Goal: Information Seeking & Learning: Learn about a topic

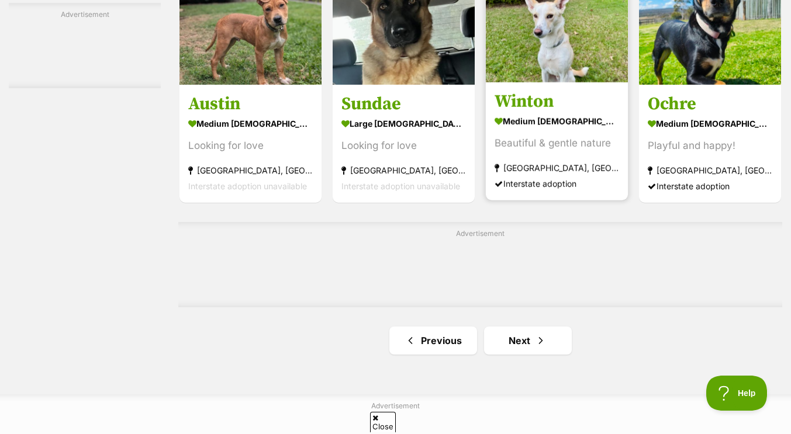
scroll to position [1751, 0]
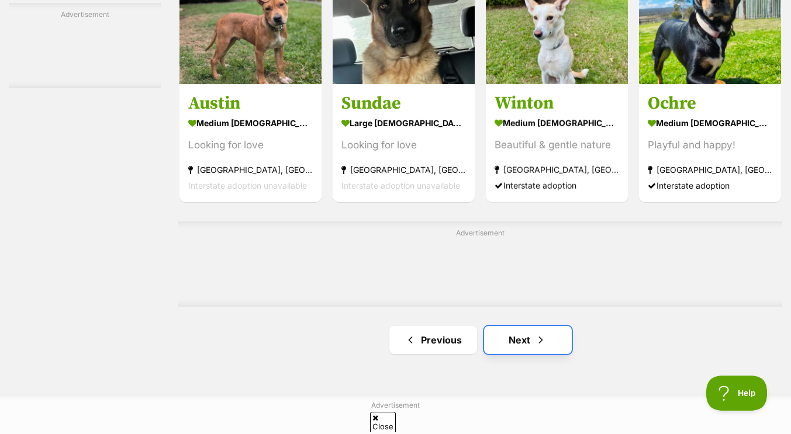
click at [535, 340] on span "Next page" at bounding box center [541, 340] width 12 height 14
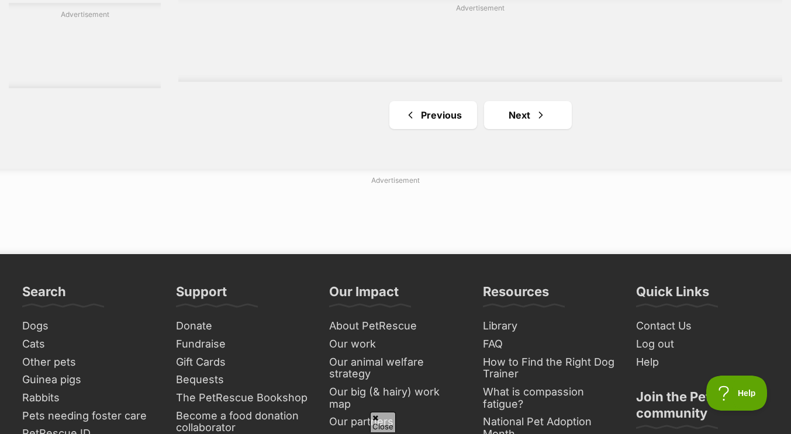
scroll to position [2043, 0]
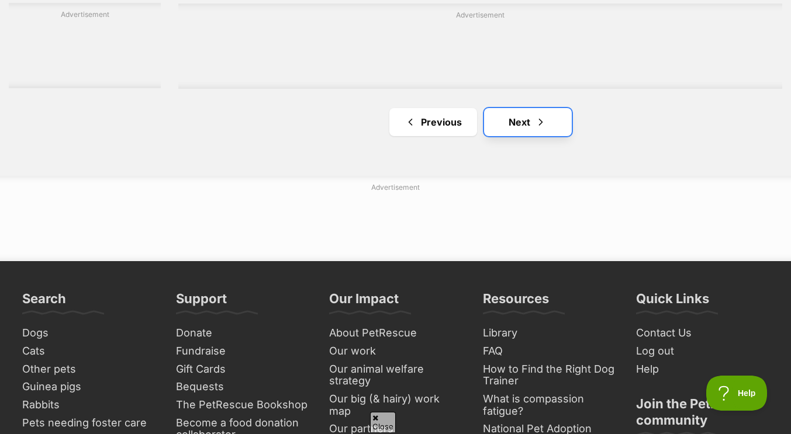
click at [531, 130] on link "Next" at bounding box center [528, 122] width 88 height 28
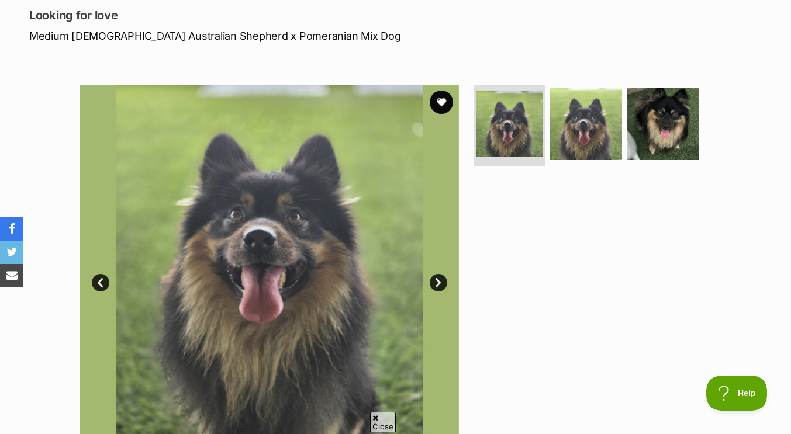
scroll to position [119, 0]
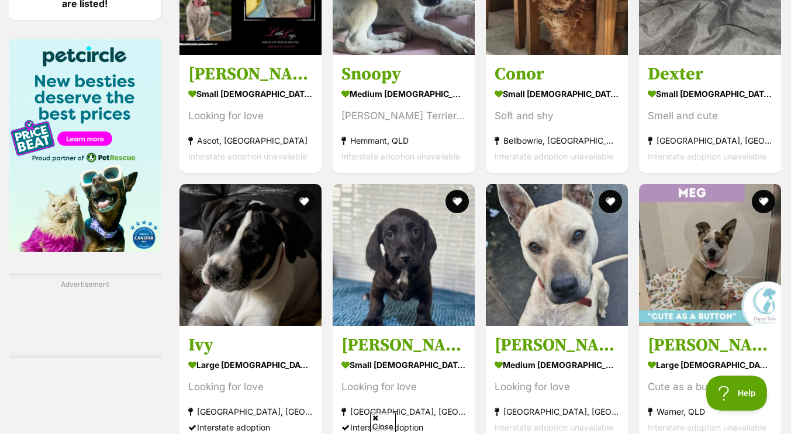
scroll to position [1513, 0]
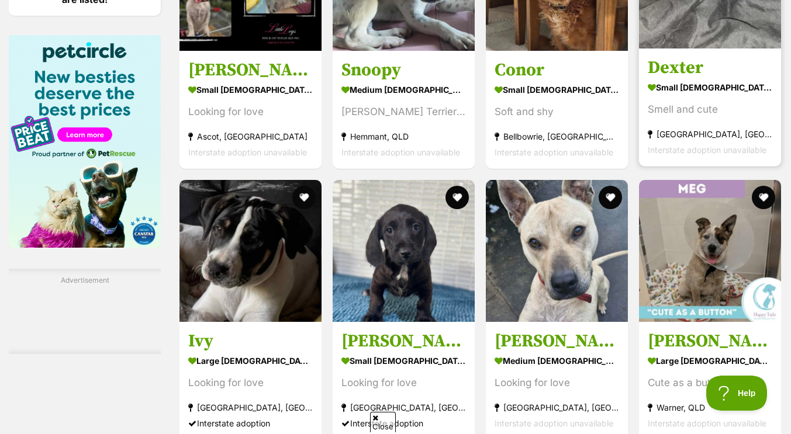
click at [734, 67] on h3 "Dexter" at bounding box center [710, 68] width 125 height 22
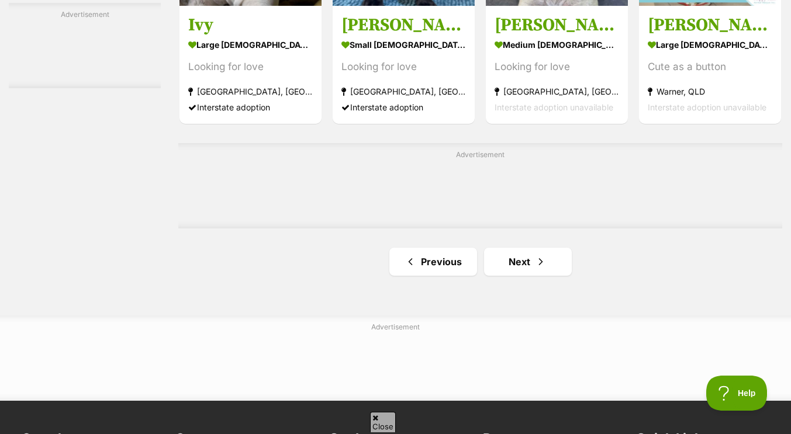
scroll to position [1831, 0]
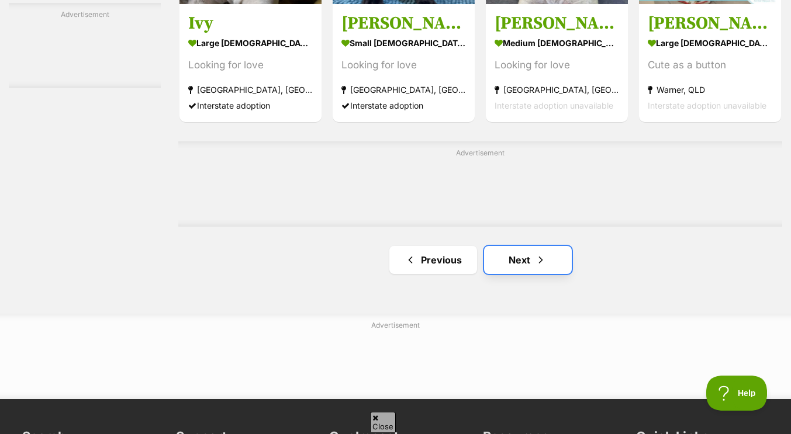
click at [529, 257] on link "Next" at bounding box center [528, 260] width 88 height 28
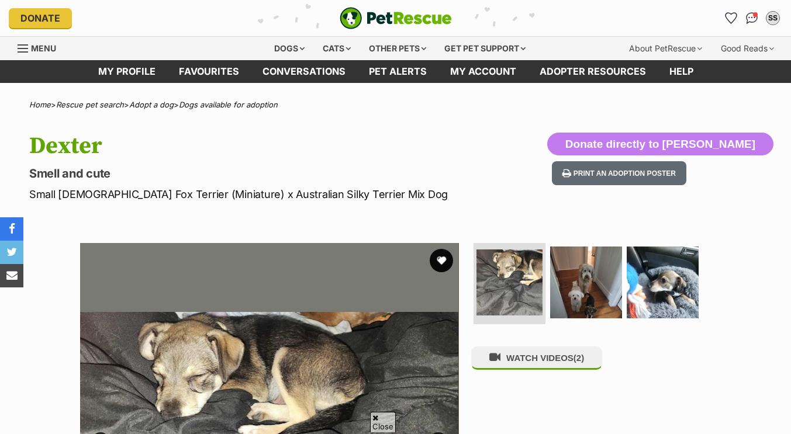
scroll to position [64, 0]
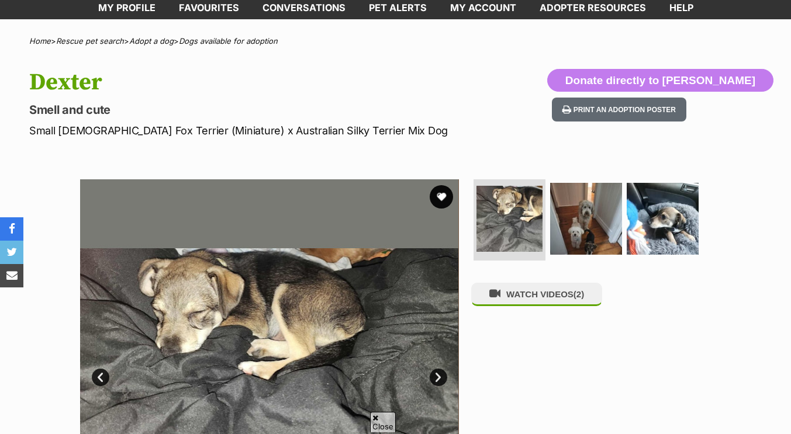
click at [550, 232] on img at bounding box center [586, 219] width 72 height 72
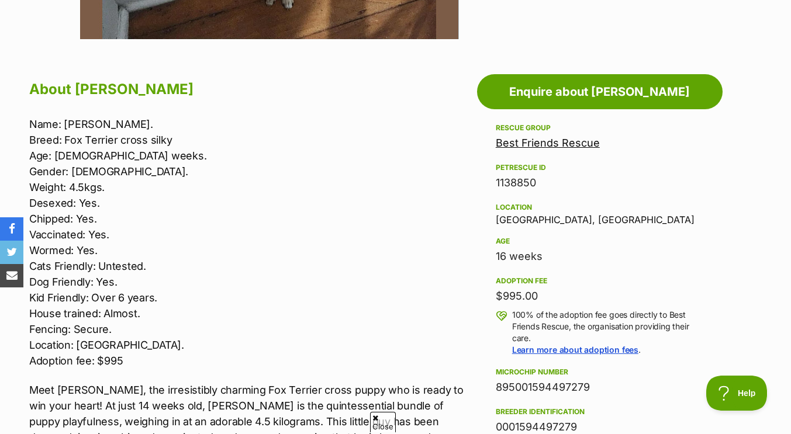
scroll to position [593, 0]
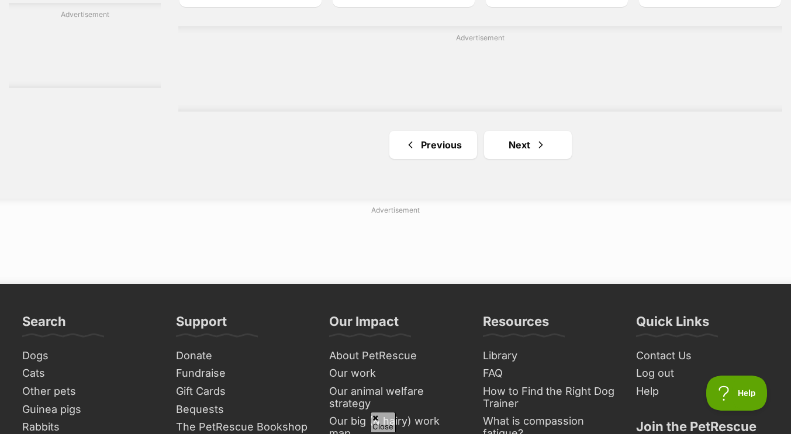
scroll to position [1951, 0]
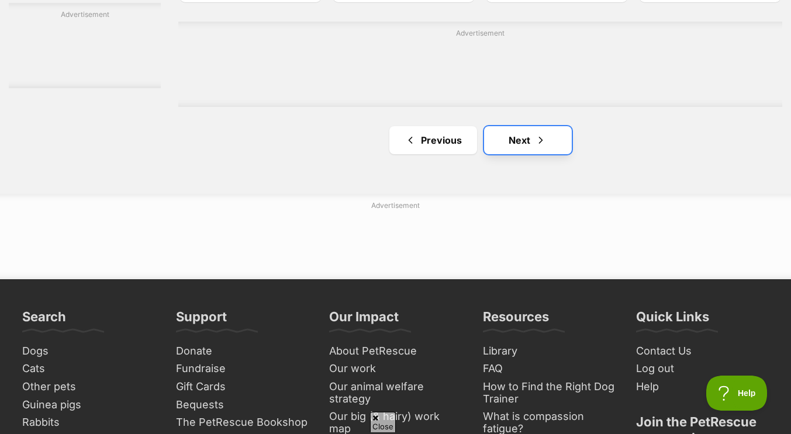
click at [544, 154] on link "Next" at bounding box center [528, 140] width 88 height 28
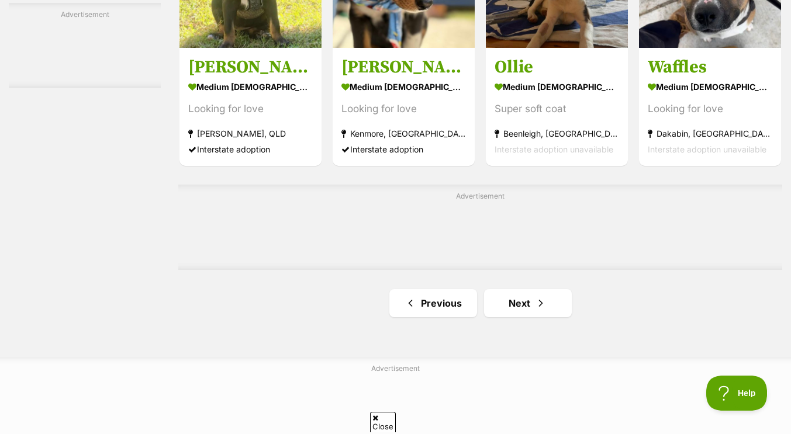
scroll to position [1861, 0]
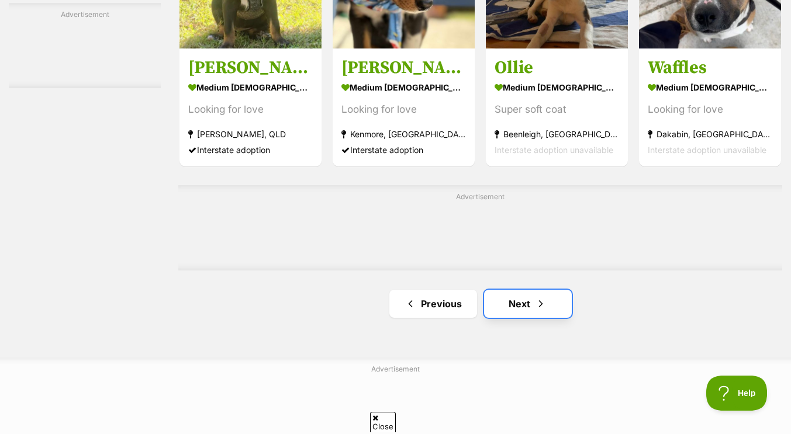
click at [535, 308] on span "Next page" at bounding box center [541, 304] width 12 height 14
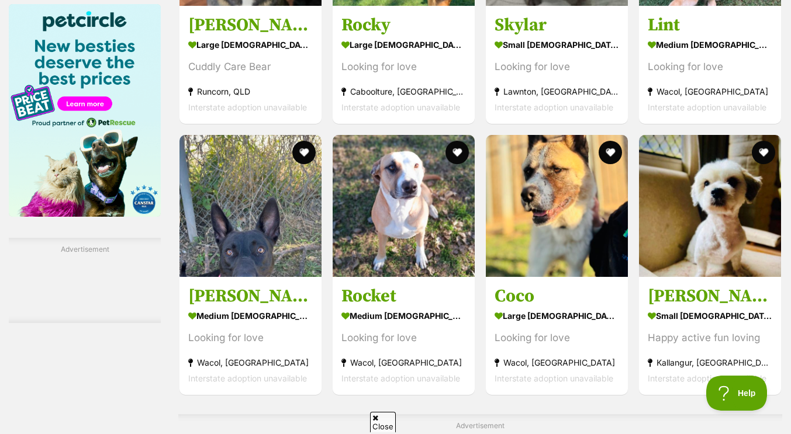
scroll to position [1559, 0]
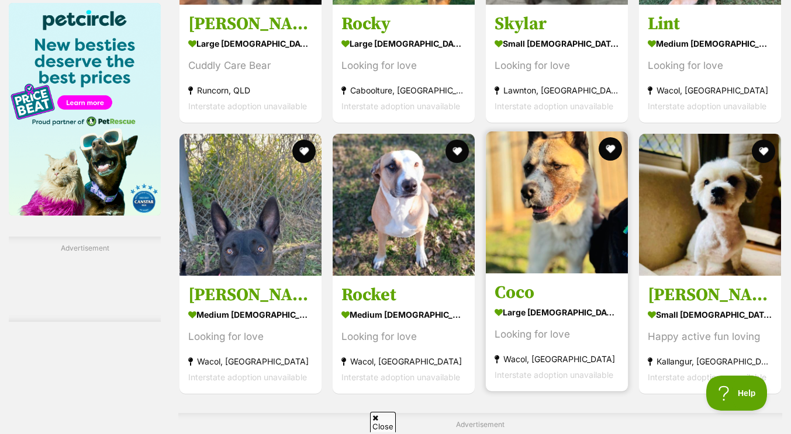
click at [541, 248] on img at bounding box center [557, 203] width 142 height 142
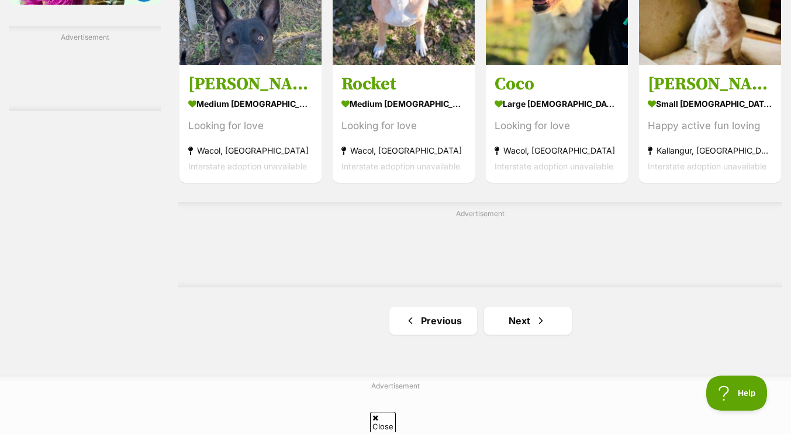
scroll to position [1772, 0]
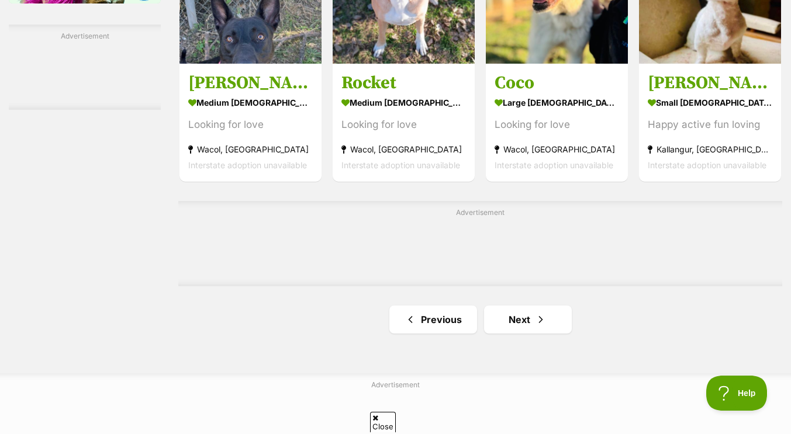
click at [515, 323] on link "Next" at bounding box center [528, 320] width 88 height 28
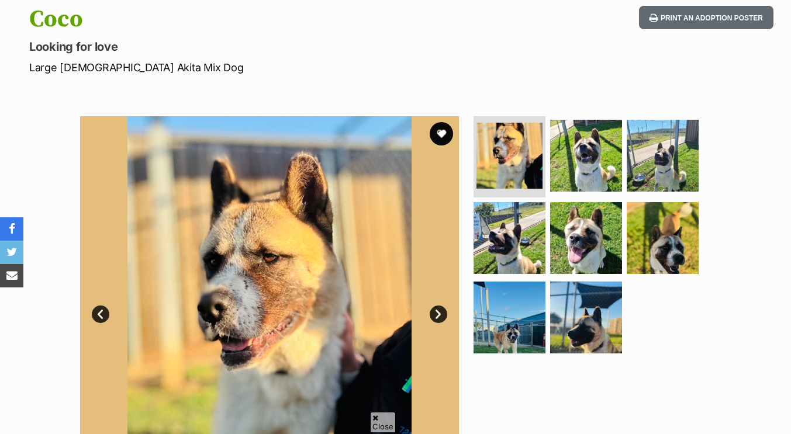
scroll to position [127, 0]
click at [585, 193] on ul at bounding box center [591, 238] width 240 height 245
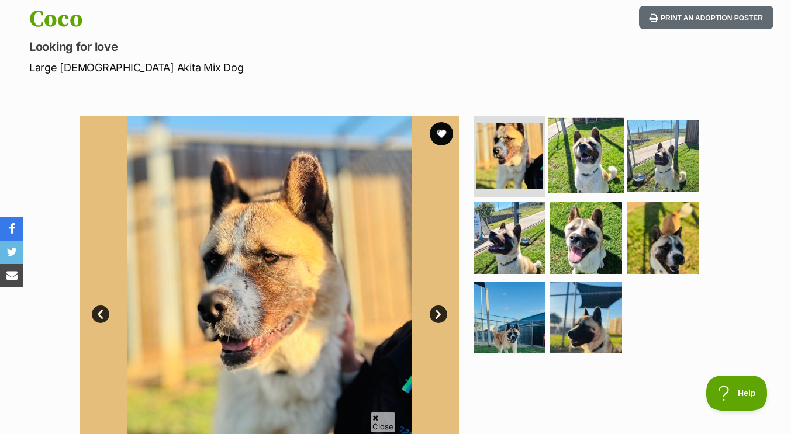
click at [588, 156] on img at bounding box center [585, 155] width 75 height 75
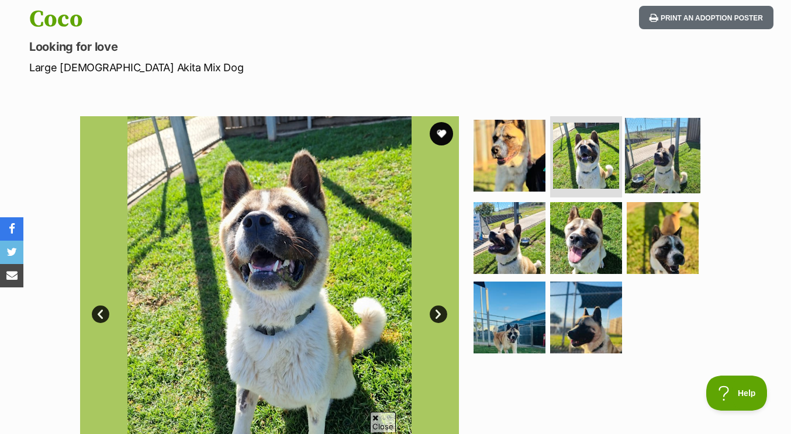
click at [672, 157] on img at bounding box center [662, 155] width 75 height 75
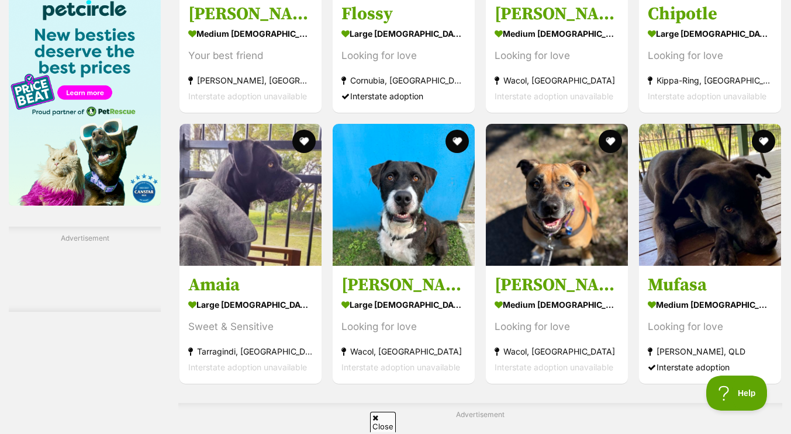
scroll to position [1799, 0]
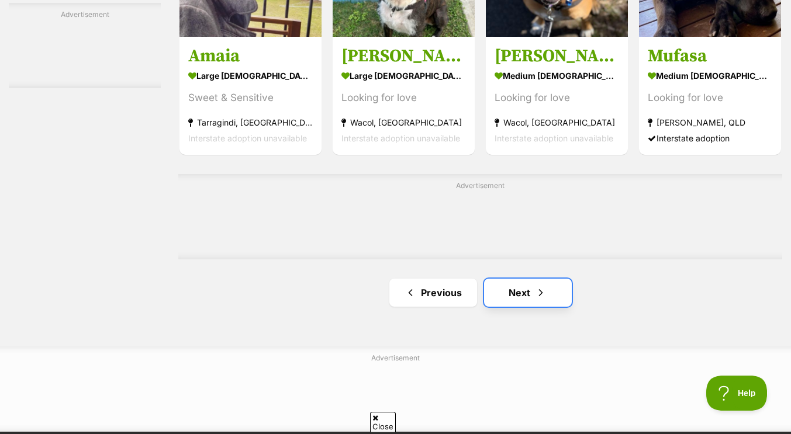
click at [519, 302] on link "Next" at bounding box center [528, 293] width 88 height 28
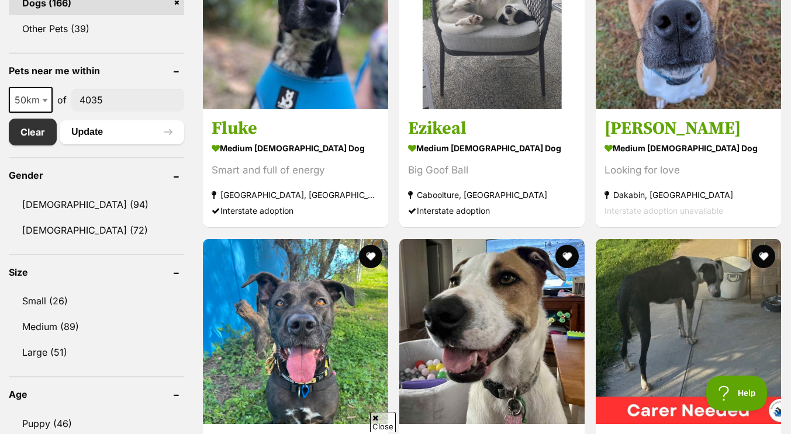
scroll to position [450, 0]
